Goal: Task Accomplishment & Management: Use online tool/utility

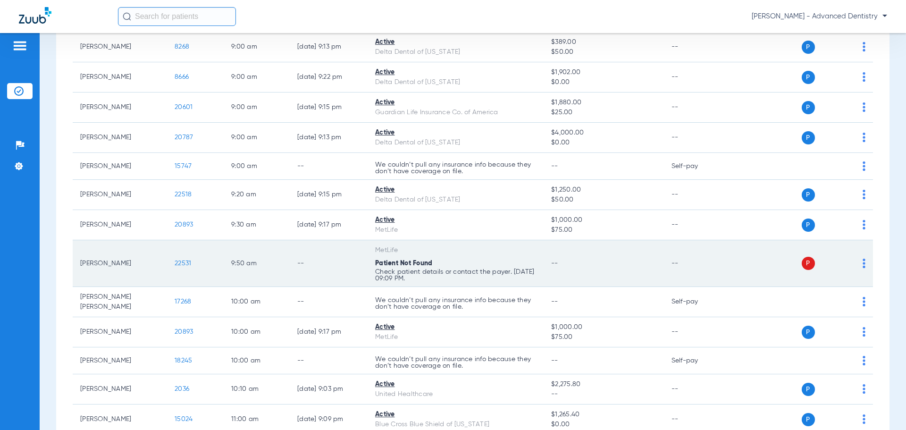
scroll to position [141, 0]
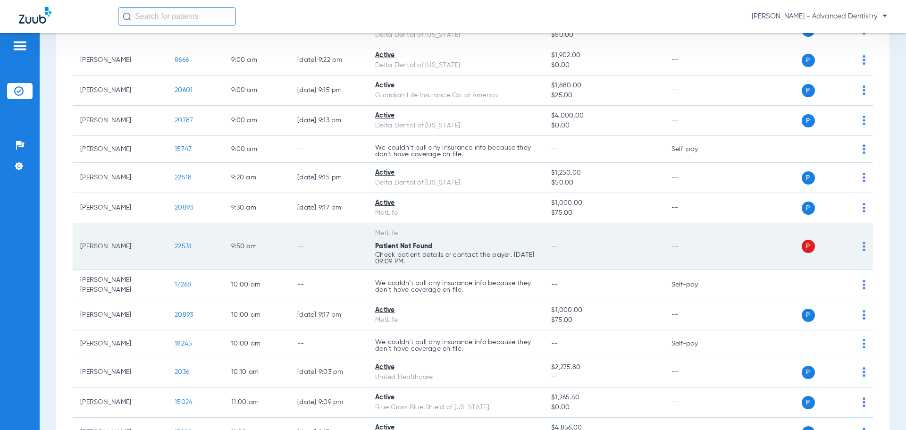
click at [855, 246] on div "P S" at bounding box center [796, 246] width 138 height 13
click at [862, 246] on img at bounding box center [863, 245] width 3 height 9
drag, startPoint x: 824, startPoint y: 284, endPoint x: 712, endPoint y: 268, distance: 113.5
click at [820, 284] on span "Verify Now" at bounding box center [828, 283] width 44 height 7
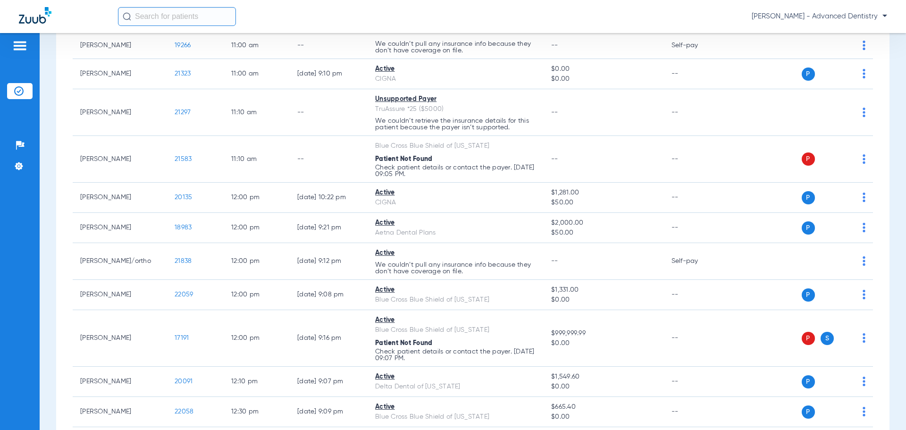
scroll to position [410, 0]
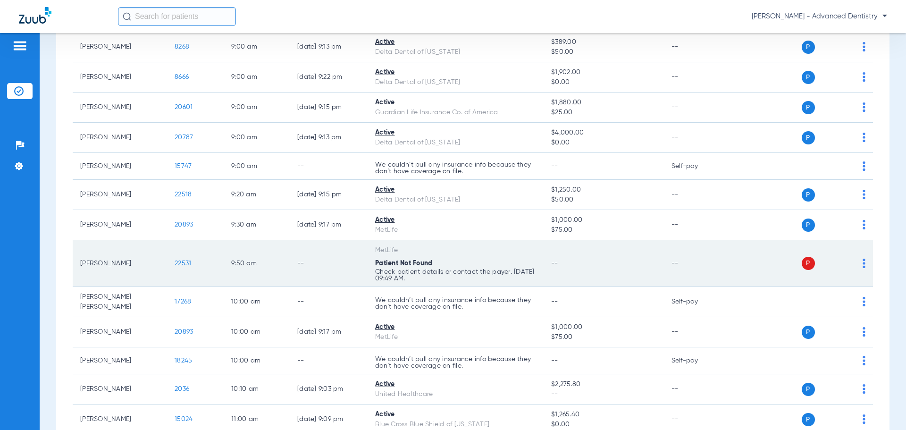
scroll to position [141, 0]
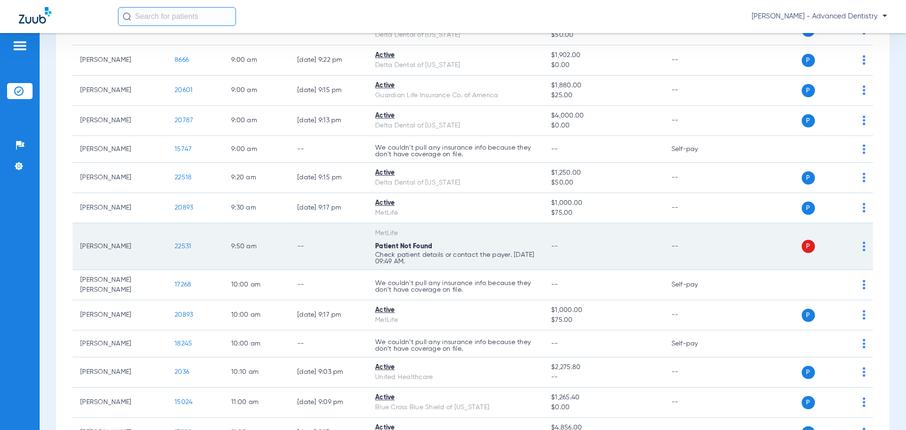
click at [420, 253] on p "Check patient details or contact the payer. [DATE] 09:49 AM." at bounding box center [455, 257] width 161 height 13
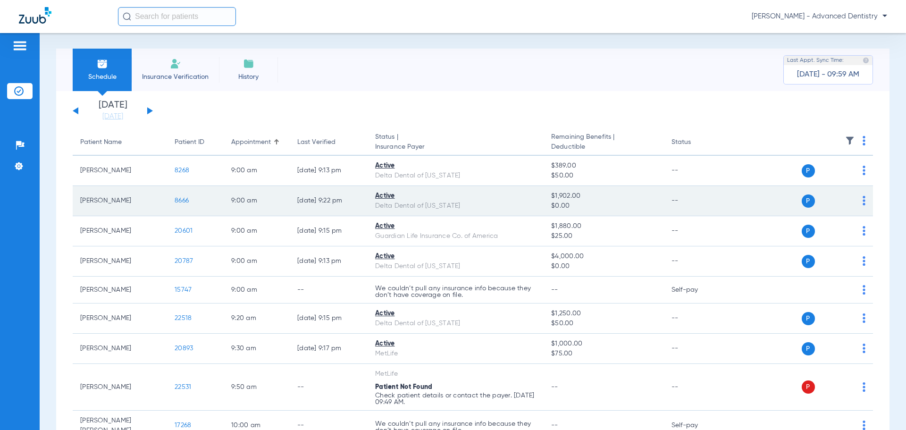
scroll to position [0, 0]
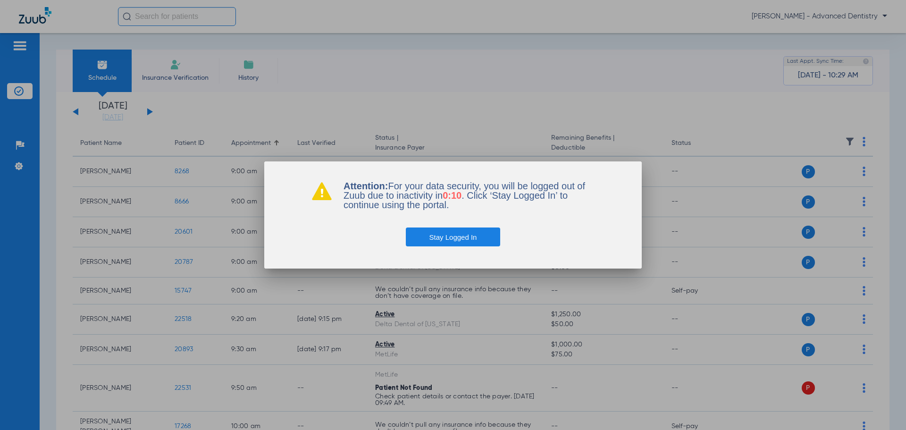
click at [476, 234] on button "Stay Logged In" at bounding box center [453, 236] width 95 height 19
